Goal: Transaction & Acquisition: Purchase product/service

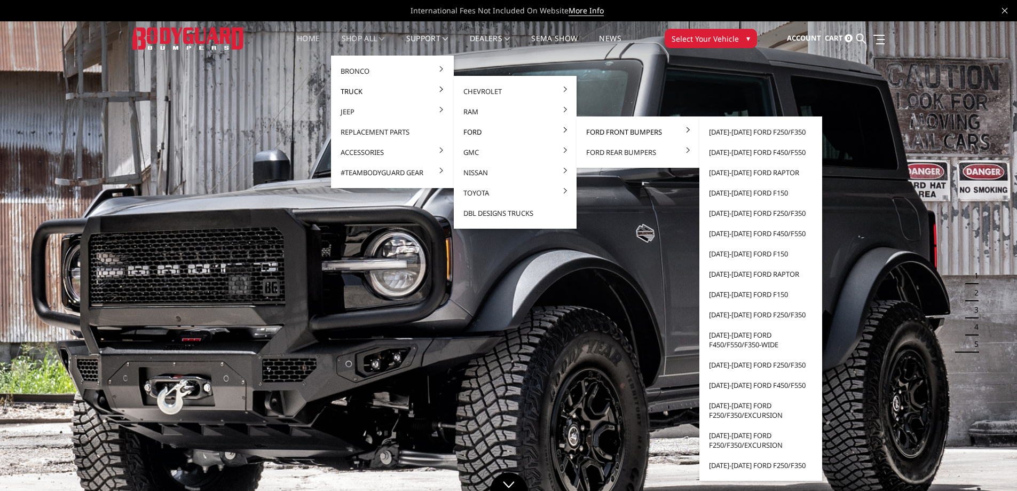
click at [600, 132] on link "Ford Front Bumpers" at bounding box center [638, 132] width 114 height 20
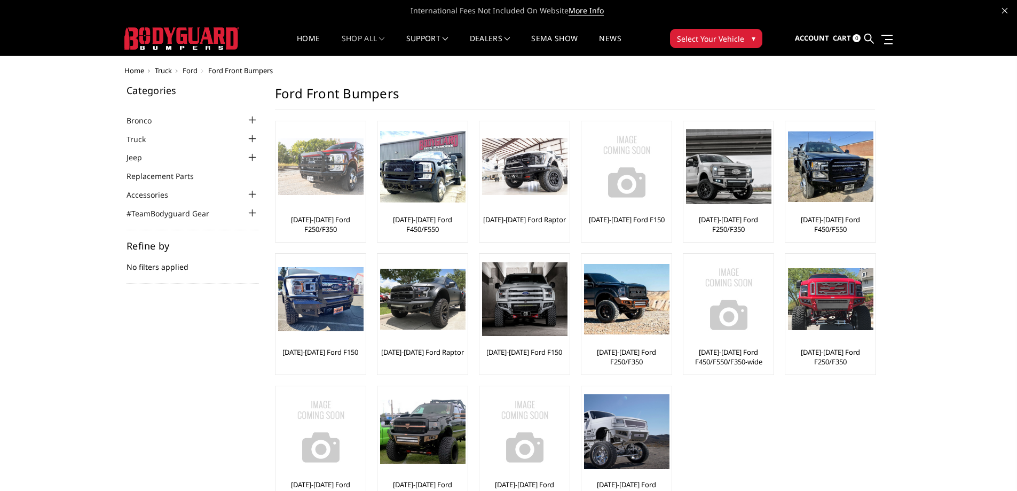
click at [313, 219] on link "[DATE]-[DATE] Ford F250/F350" at bounding box center [320, 224] width 85 height 19
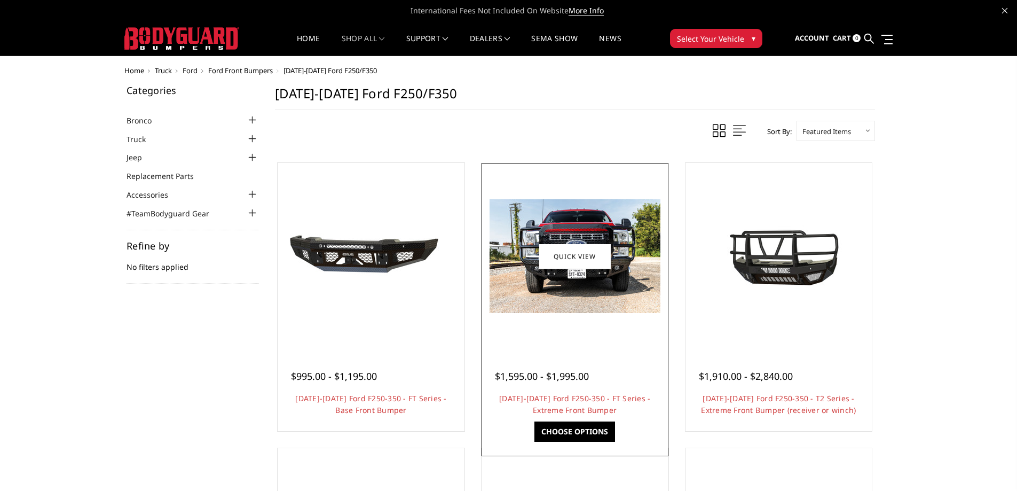
scroll to position [53, 0]
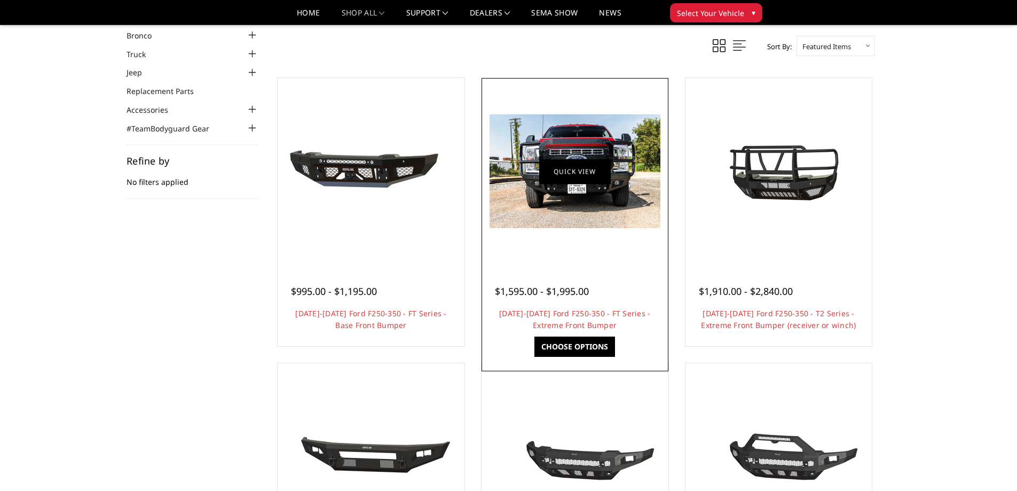
click at [576, 172] on link "Quick view" at bounding box center [575, 171] width 72 height 25
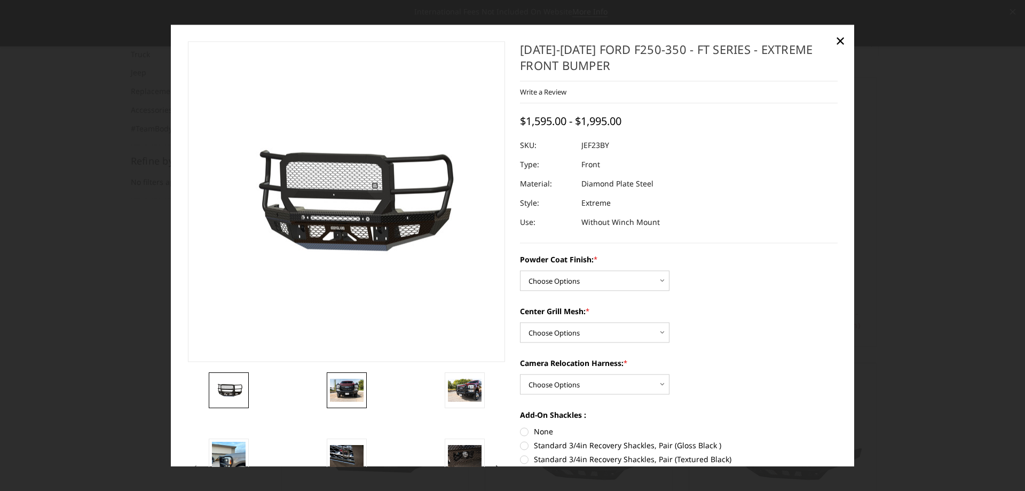
click at [343, 383] on img at bounding box center [347, 390] width 34 height 22
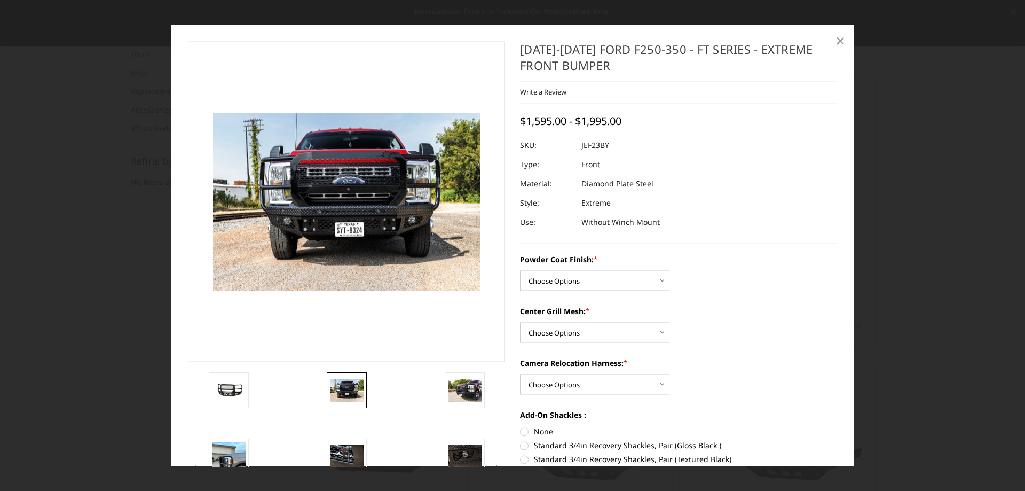
click at [842, 40] on span "×" at bounding box center [841, 40] width 10 height 23
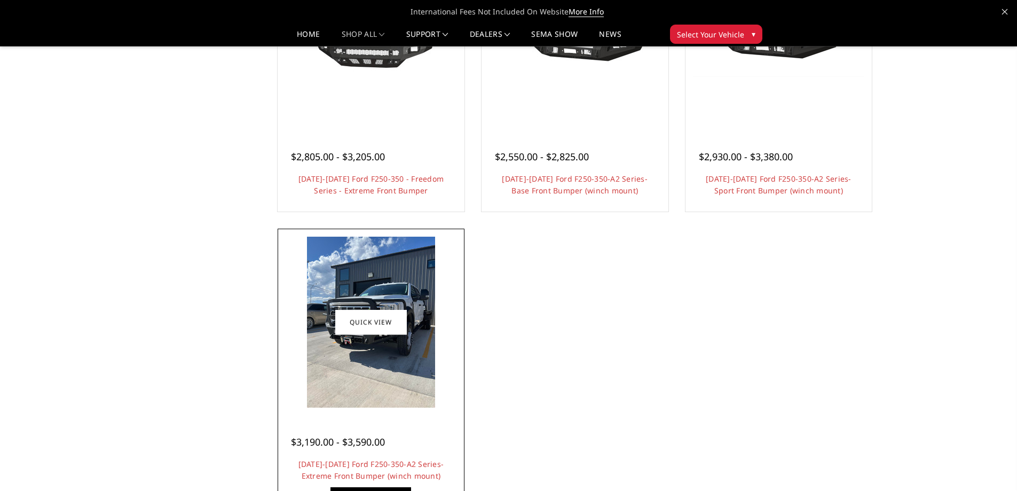
scroll to position [801, 0]
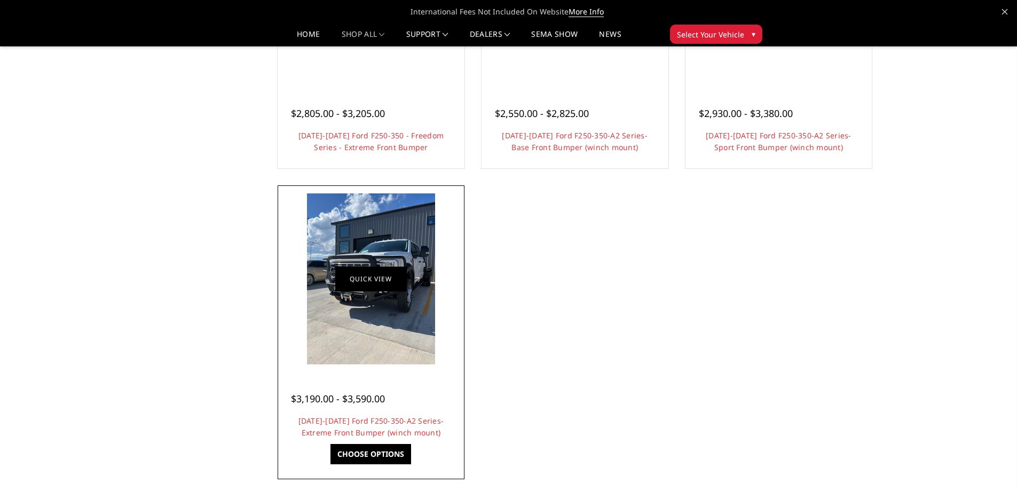
click at [382, 278] on link "Quick view" at bounding box center [371, 278] width 72 height 25
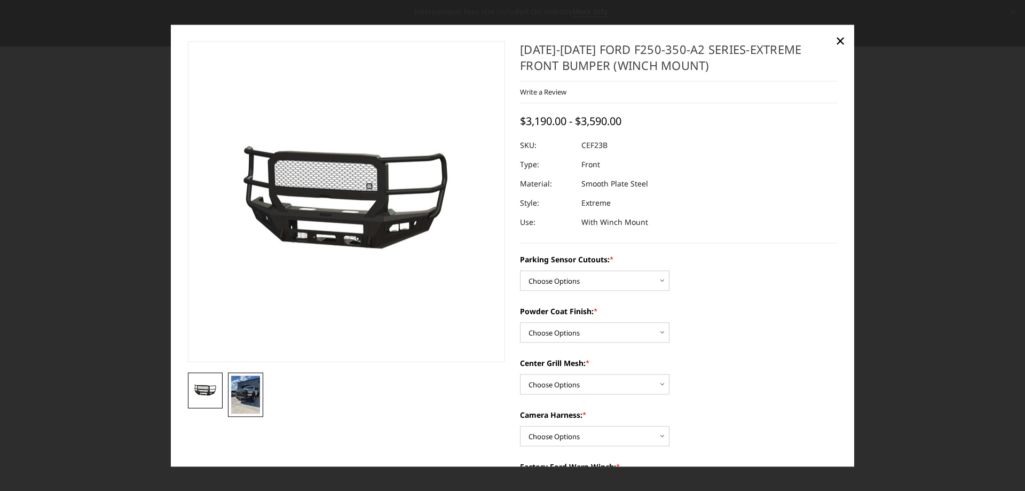
click at [245, 387] on img at bounding box center [245, 394] width 29 height 38
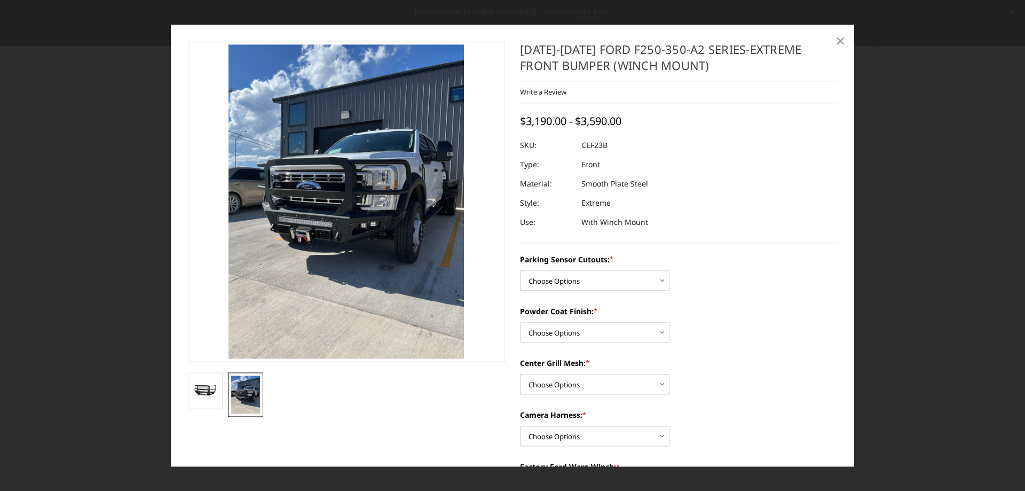
click at [836, 39] on span "×" at bounding box center [841, 40] width 10 height 23
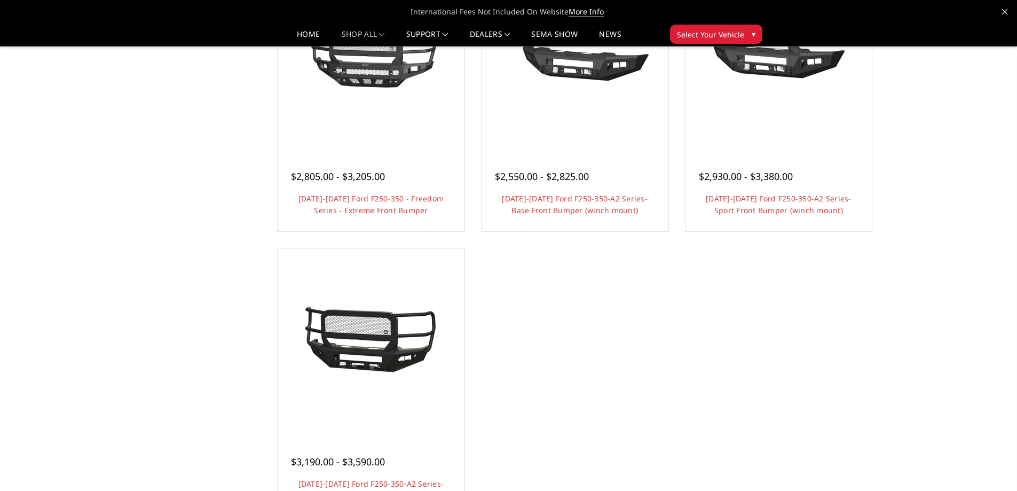
scroll to position [641, 0]
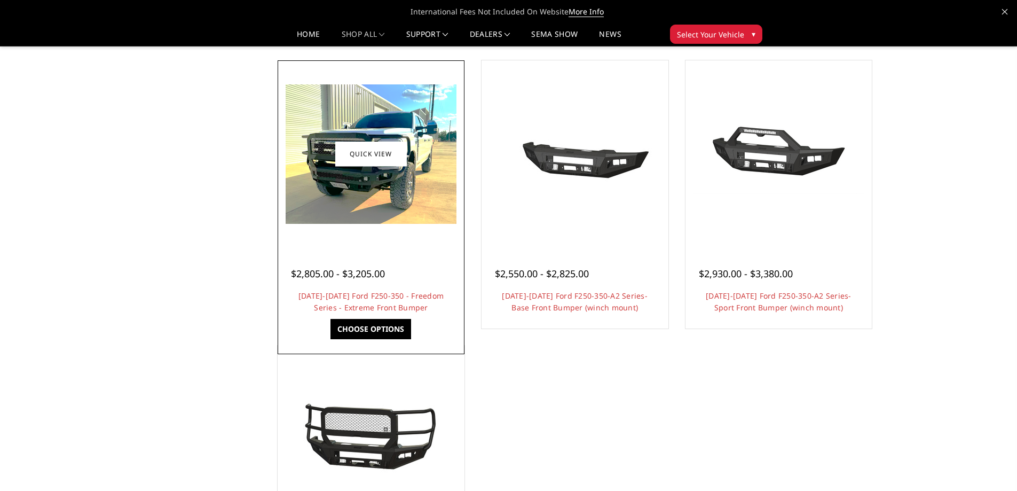
click at [383, 189] on img at bounding box center [371, 153] width 171 height 139
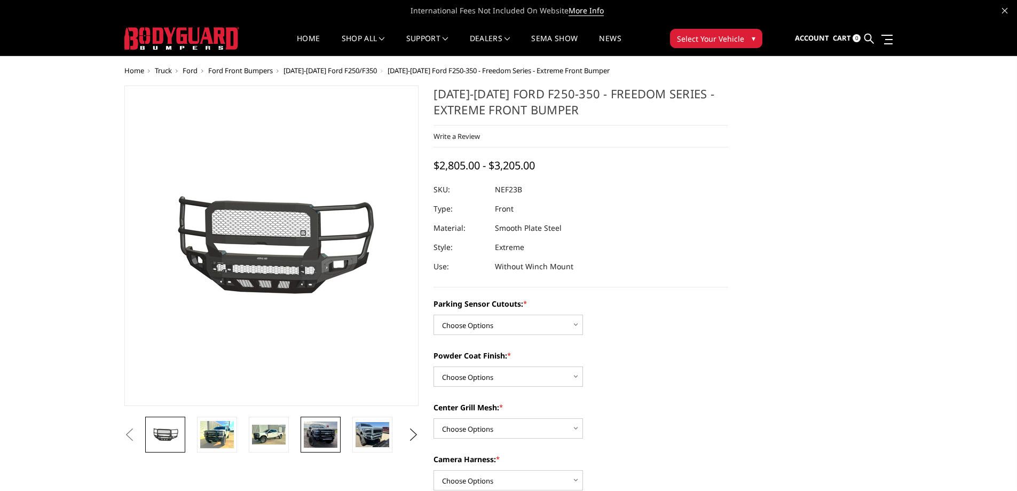
click at [327, 436] on img at bounding box center [321, 434] width 34 height 26
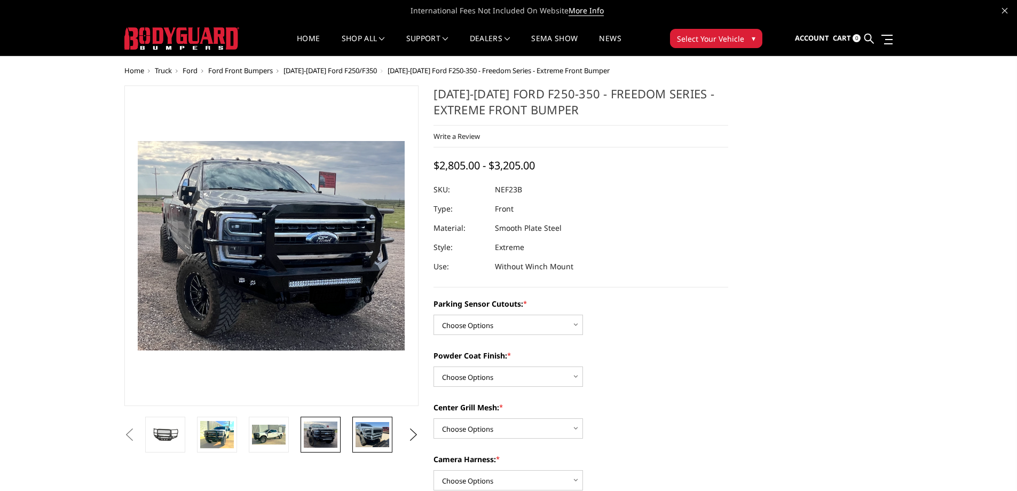
click at [358, 434] on img at bounding box center [373, 434] width 34 height 25
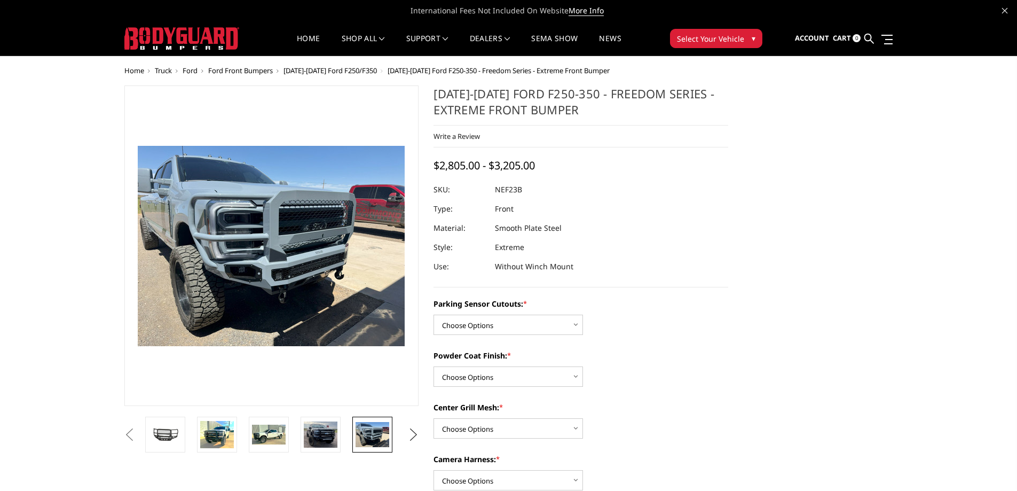
click at [416, 435] on button "Next" at bounding box center [413, 435] width 16 height 16
click at [387, 435] on img at bounding box center [373, 434] width 34 height 25
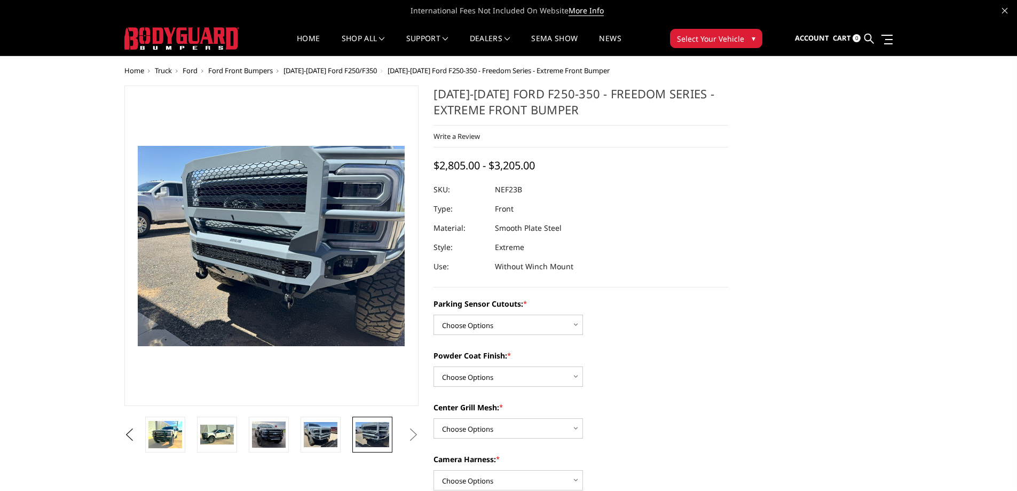
click at [414, 436] on button "Next" at bounding box center [413, 435] width 16 height 16
click at [417, 434] on button "Next" at bounding box center [413, 435] width 16 height 16
click at [131, 432] on button "Previous" at bounding box center [130, 435] width 16 height 16
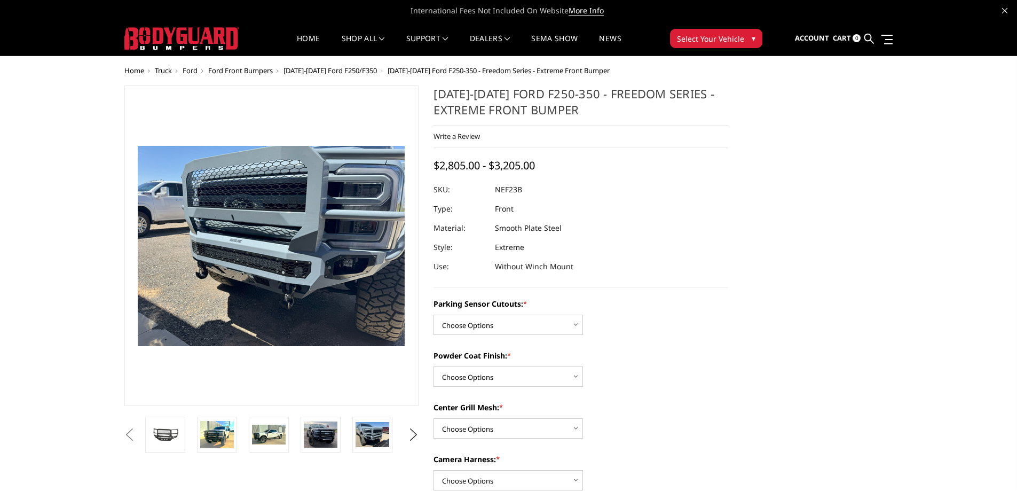
click at [131, 431] on button "Previous" at bounding box center [130, 435] width 16 height 16
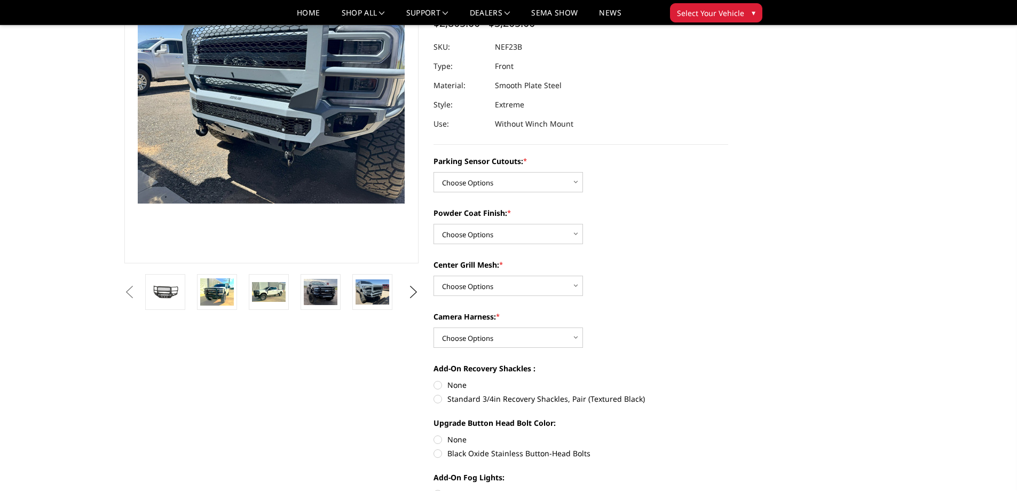
scroll to position [53, 0]
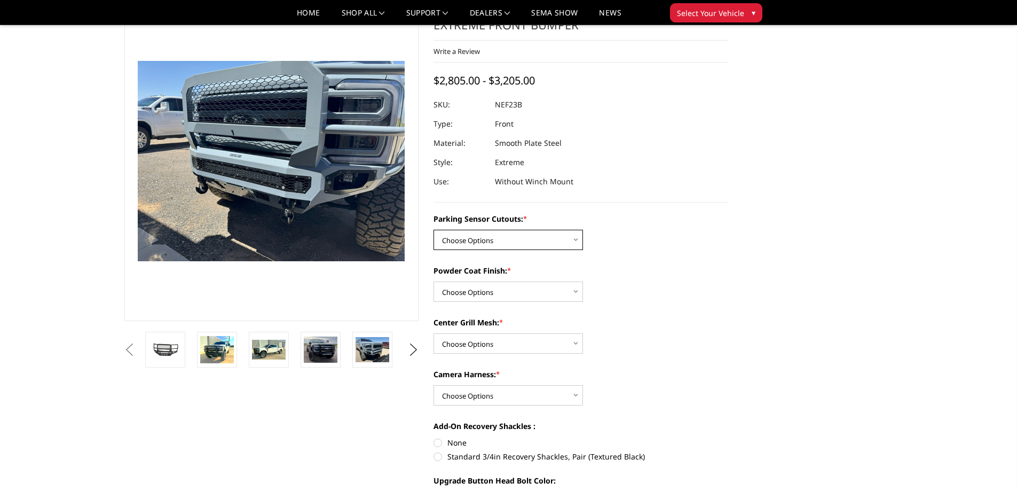
click at [489, 243] on select "Choose Options No - Without Parking Sensor Cutouts Yes - With Parking Sensor Cu…" at bounding box center [509, 240] width 150 height 20
select select "2583"
click at [434, 230] on select "Choose Options No - Without Parking Sensor Cutouts Yes - With Parking Sensor Cu…" at bounding box center [509, 240] width 150 height 20
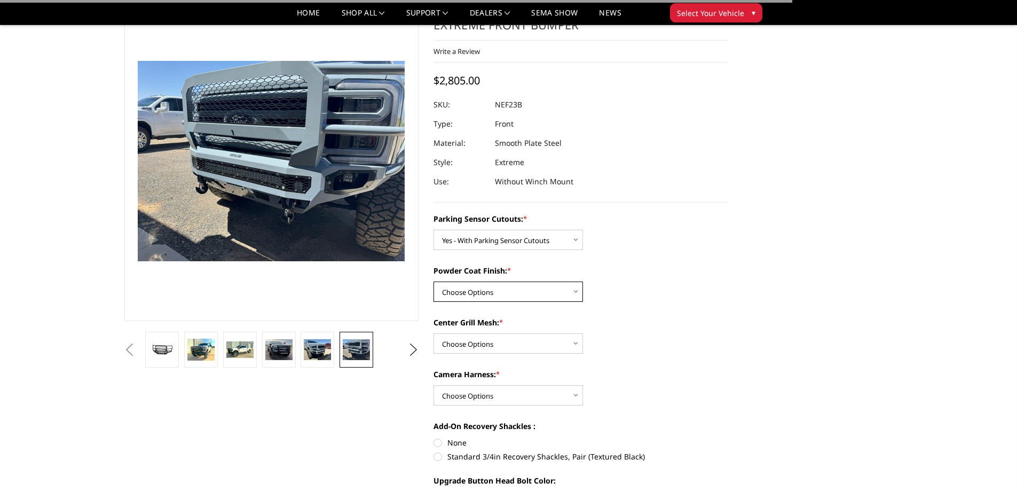
click at [491, 289] on select "Choose Options Bare Metal Textured Black Powder Coat" at bounding box center [509, 291] width 150 height 20
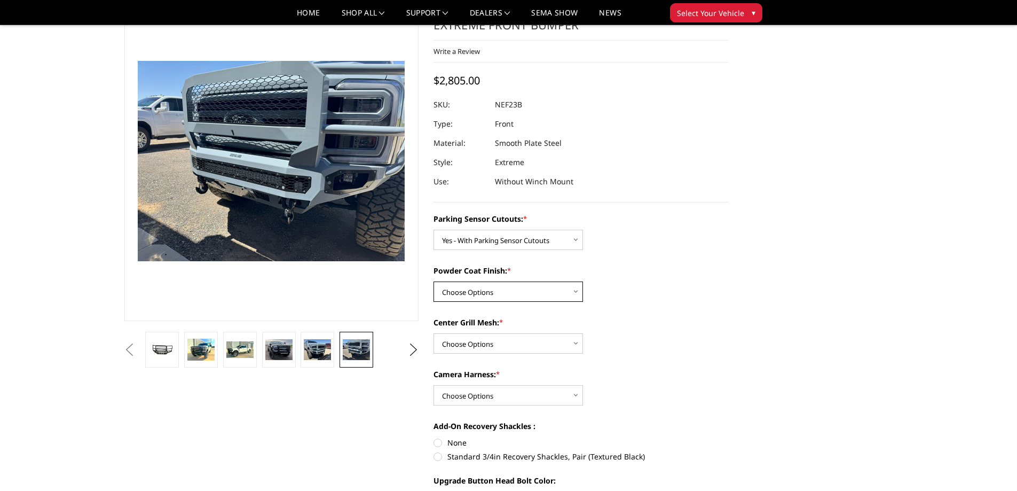
select select "2585"
click at [434, 281] on select "Choose Options Bare Metal Textured Black Powder Coat" at bounding box center [509, 291] width 150 height 20
click at [475, 346] on select "Choose Options With Center Grill Mesh Without Center Grill Mesh" at bounding box center [509, 343] width 150 height 20
click at [481, 288] on select "Choose Options Bare Metal Textured Black Powder Coat" at bounding box center [509, 291] width 150 height 20
click at [434, 281] on select "Choose Options Bare Metal Textured Black Powder Coat" at bounding box center [509, 291] width 150 height 20
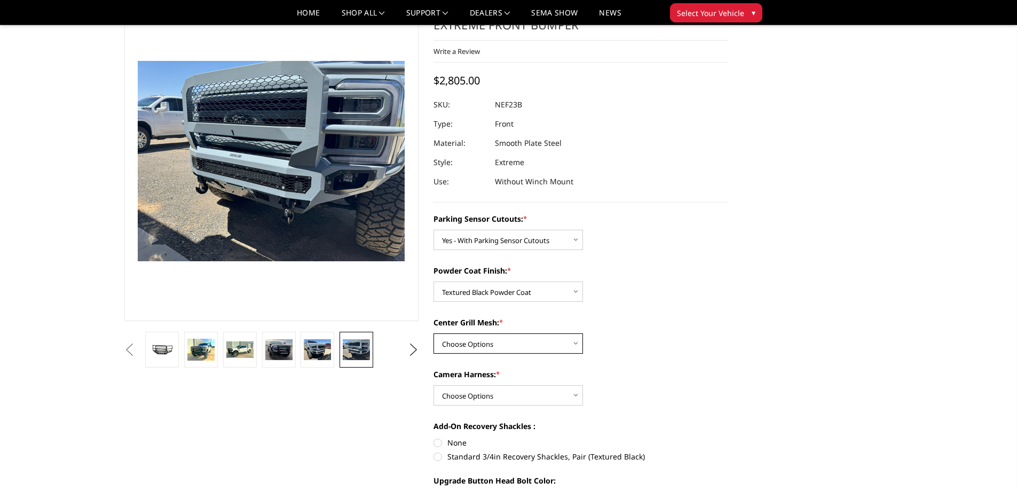
click at [480, 349] on select "Choose Options With Center Grill Mesh Without Center Grill Mesh" at bounding box center [509, 343] width 150 height 20
select select "2587"
click at [434, 333] on select "Choose Options With Center Grill Mesh Without Center Grill Mesh" at bounding box center [509, 343] width 150 height 20
click at [488, 391] on select "Choose Options WITH Camera Harness WITHOUT Camera Harness" at bounding box center [509, 395] width 150 height 20
select select "2588"
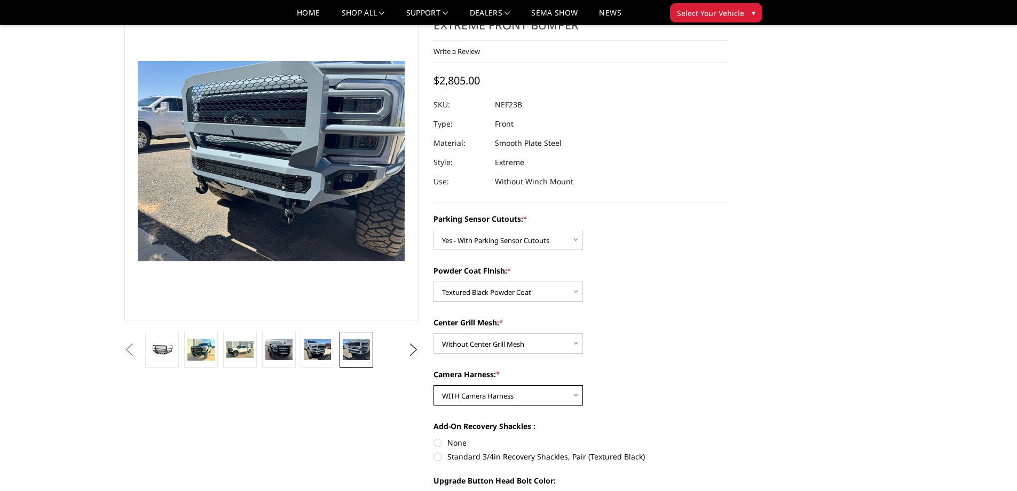
click at [434, 385] on select "Choose Options WITH Camera Harness WITHOUT Camera Harness" at bounding box center [509, 395] width 150 height 20
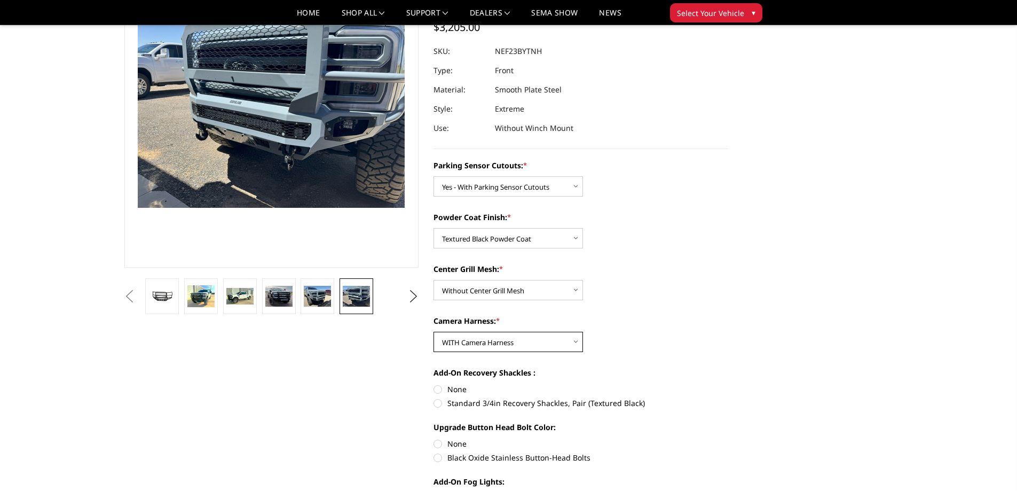
scroll to position [160, 0]
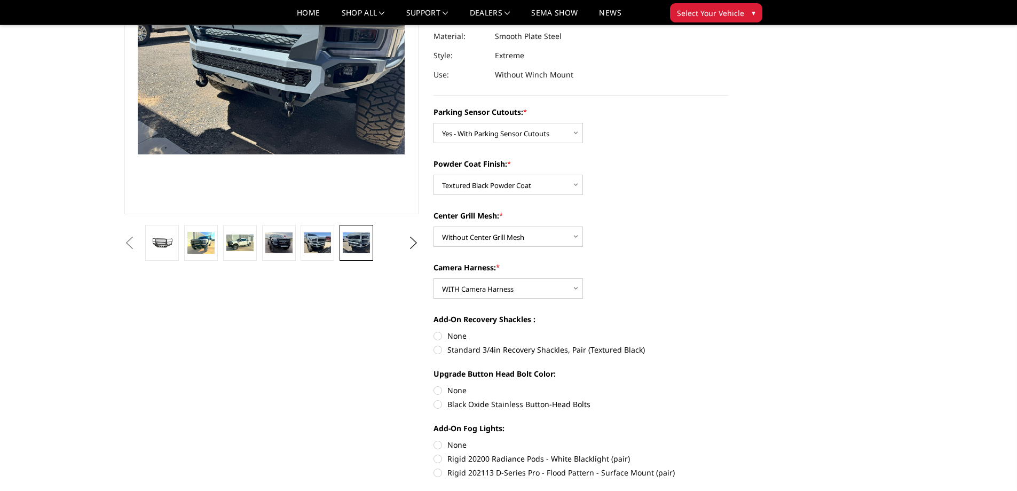
click at [438, 347] on label "Standard 3/4in Recovery Shackles, Pair (Textured Black)" at bounding box center [581, 349] width 295 height 11
click at [728, 331] on input "Standard 3/4in Recovery Shackles, Pair (Textured Black)" at bounding box center [728, 330] width 1 height 1
radio input "true"
click at [441, 403] on label "Black Oxide Stainless Button-Head Bolts" at bounding box center [581, 403] width 295 height 11
click at [728, 385] on input "Black Oxide Stainless Button-Head Bolts" at bounding box center [728, 385] width 1 height 1
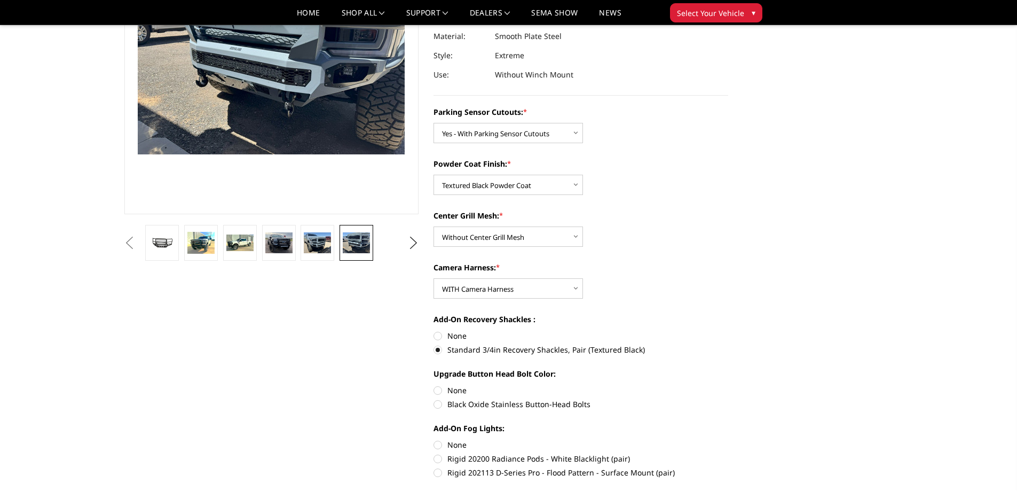
radio input "true"
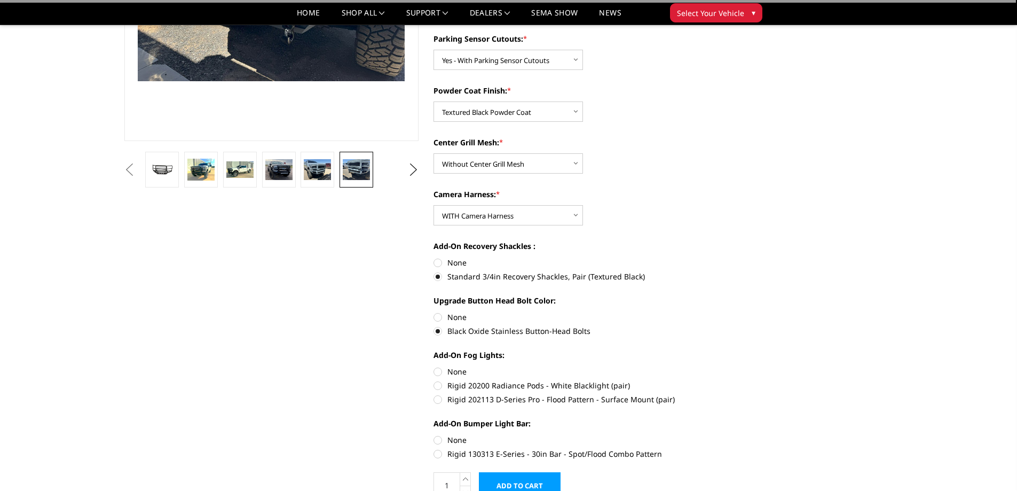
scroll to position [267, 0]
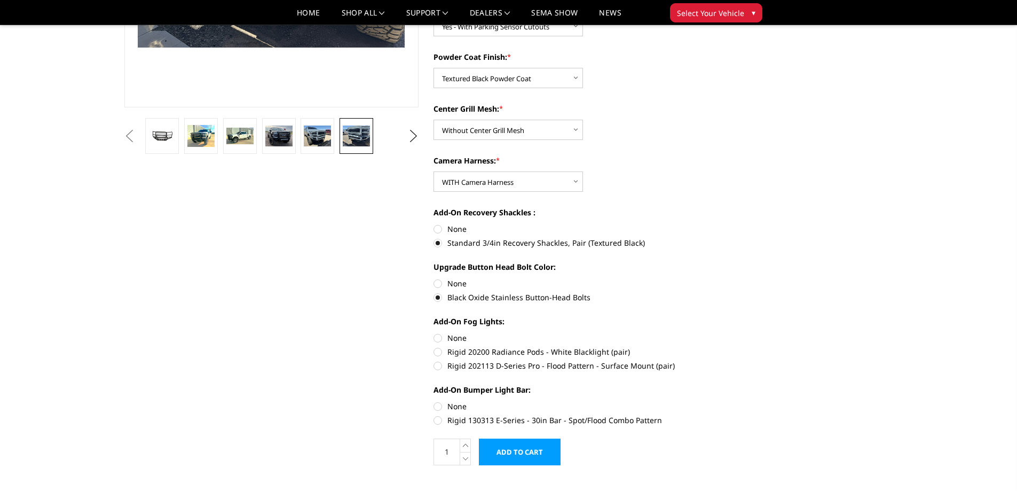
click at [440, 351] on label "Rigid 20200 Radiance Pods - White Blacklight (pair)" at bounding box center [581, 351] width 295 height 11
click at [728, 333] on input "Rigid 20200 Radiance Pods - White Blacklight (pair)" at bounding box center [728, 332] width 1 height 1
radio input "true"
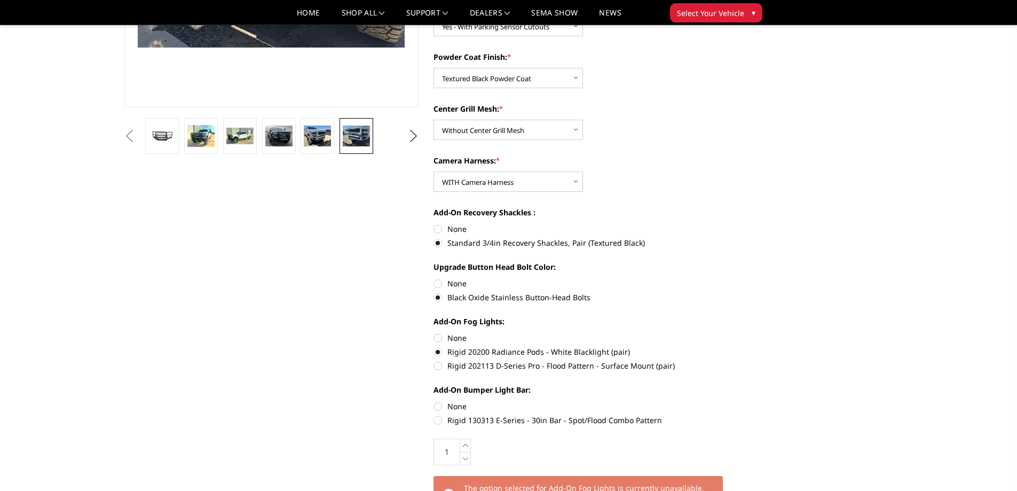
click at [439, 371] on label "Rigid 202113 D-Series Pro - Flood Pattern - Surface Mount (pair)" at bounding box center [581, 365] width 295 height 11
click at [728, 347] on input "Rigid 202113 D-Series Pro - Flood Pattern - Surface Mount (pair)" at bounding box center [728, 346] width 1 height 1
radio input "true"
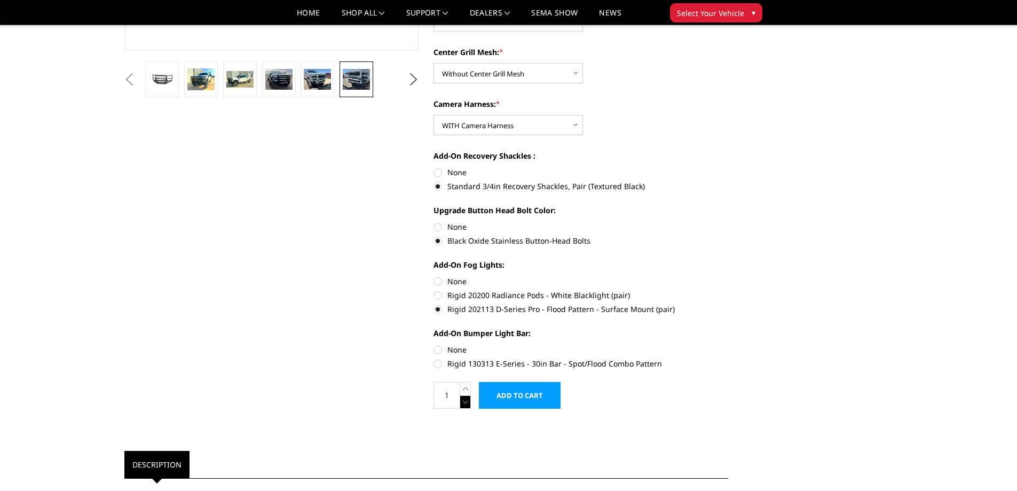
scroll to position [374, 0]
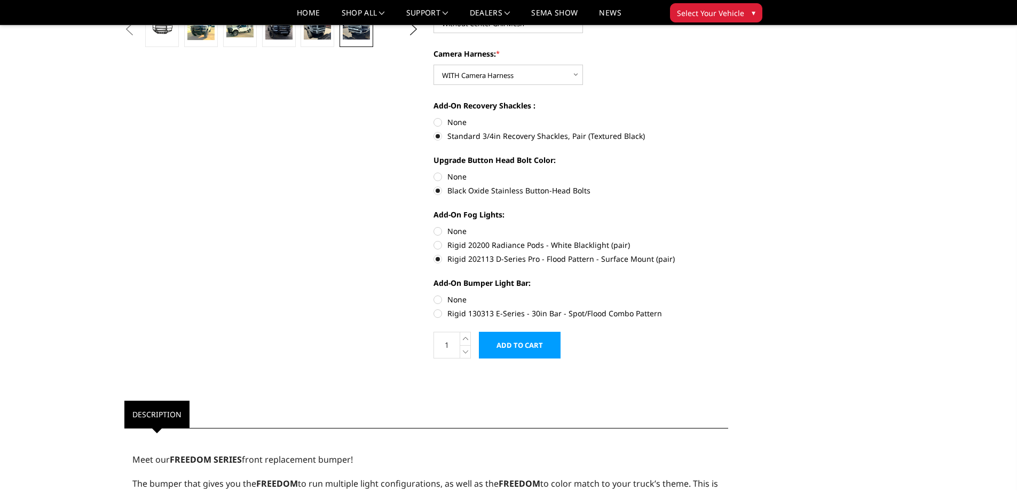
click at [442, 310] on label "Rigid 130313 E-Series - 30in Bar - Spot/Flood Combo Pattern" at bounding box center [581, 313] width 295 height 11
click at [728, 294] on input "Rigid 130313 E-Series - 30in Bar - Spot/Flood Combo Pattern" at bounding box center [728, 294] width 1 height 1
radio input "true"
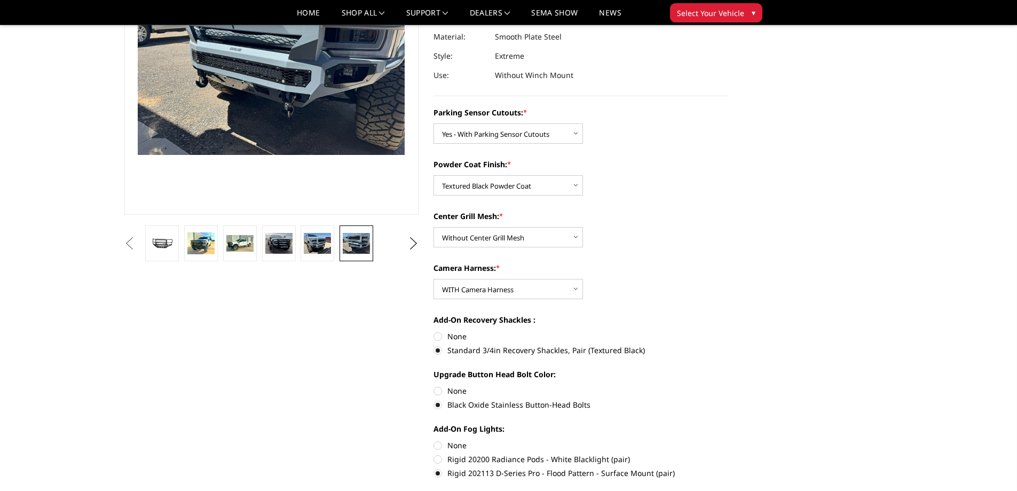
scroll to position [160, 0]
click at [441, 334] on label "None" at bounding box center [581, 335] width 295 height 11
click at [434, 331] on input "None" at bounding box center [434, 330] width 1 height 1
radio input "true"
click at [436, 392] on label "None" at bounding box center [581, 390] width 295 height 11
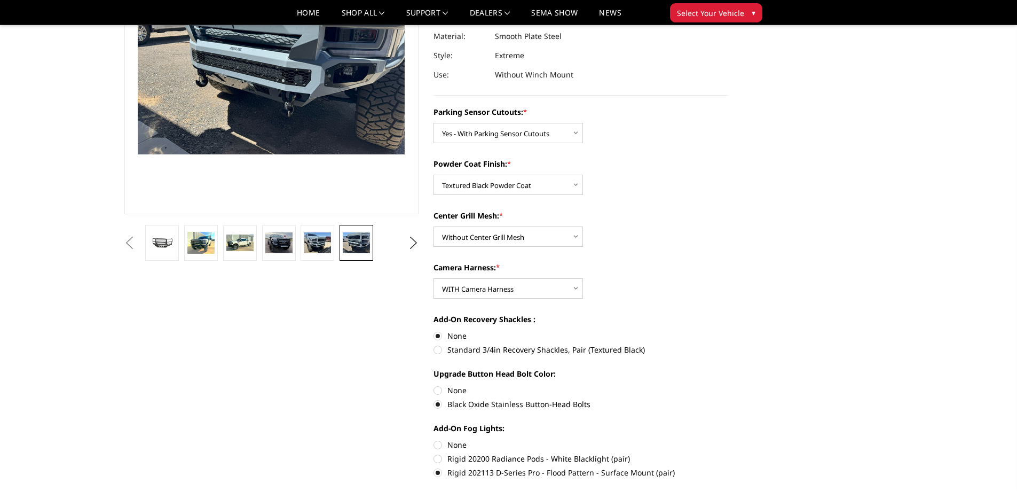
click at [434, 385] on input "None" at bounding box center [434, 385] width 1 height 1
radio input "true"
click at [441, 445] on label "None" at bounding box center [581, 444] width 295 height 11
click at [434, 440] on input "None" at bounding box center [434, 439] width 1 height 1
radio input "true"
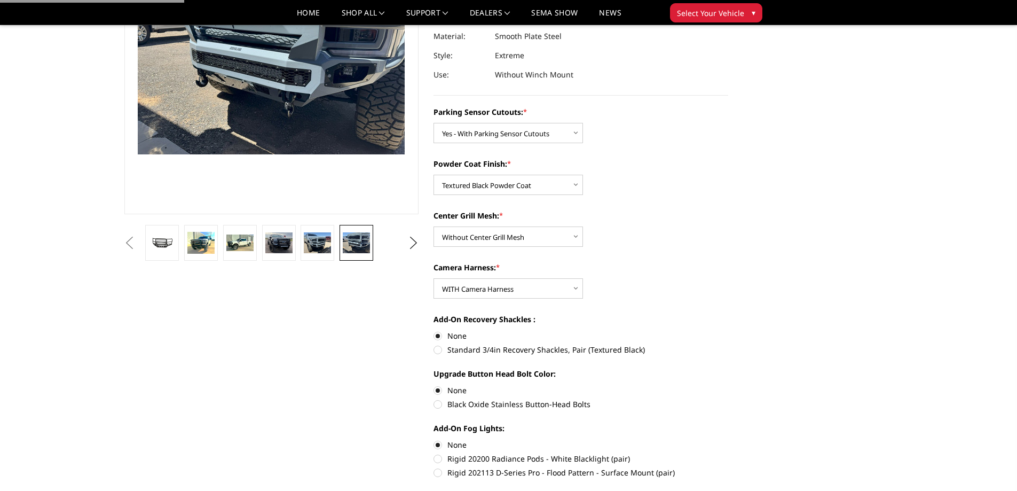
scroll to position [267, 0]
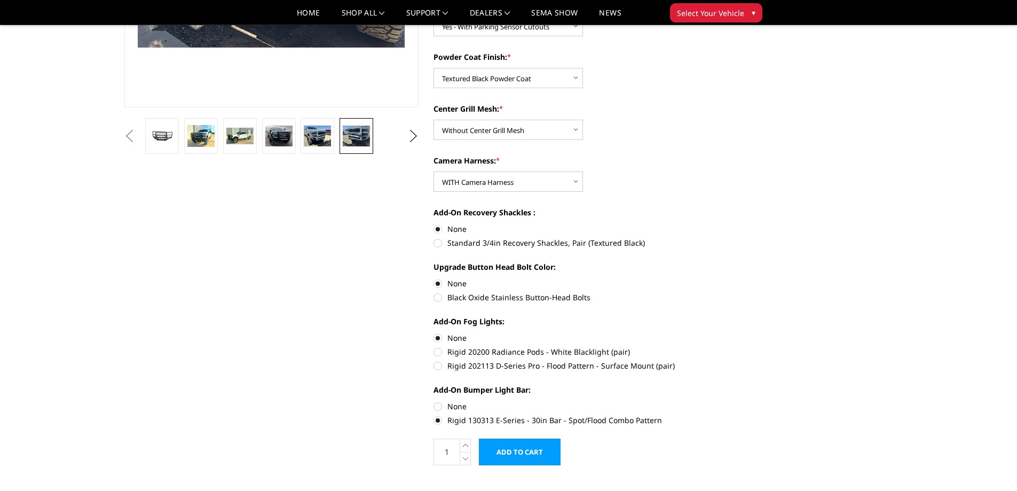
click at [441, 404] on label "None" at bounding box center [581, 406] width 295 height 11
click at [434, 401] on input "None" at bounding box center [434, 401] width 1 height 1
radio input "true"
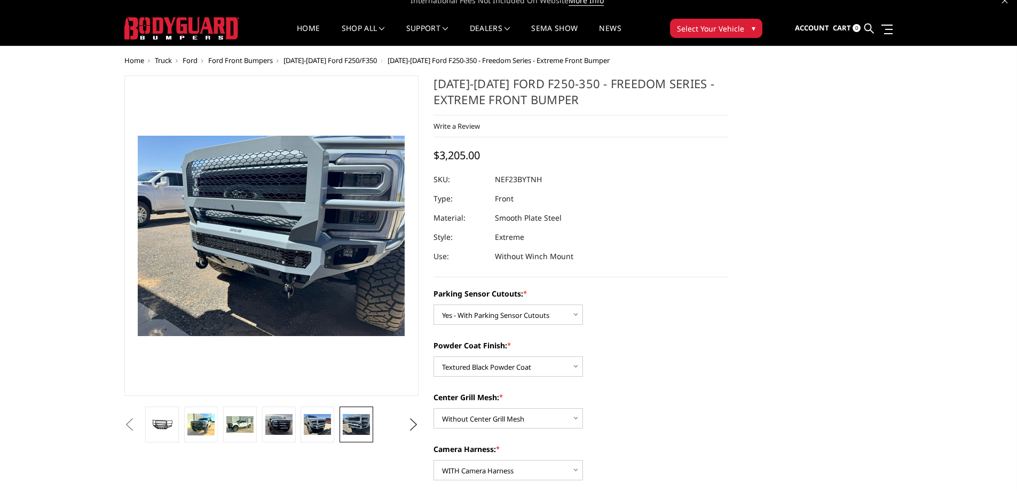
scroll to position [0, 0]
